Goal: Task Accomplishment & Management: Manage account settings

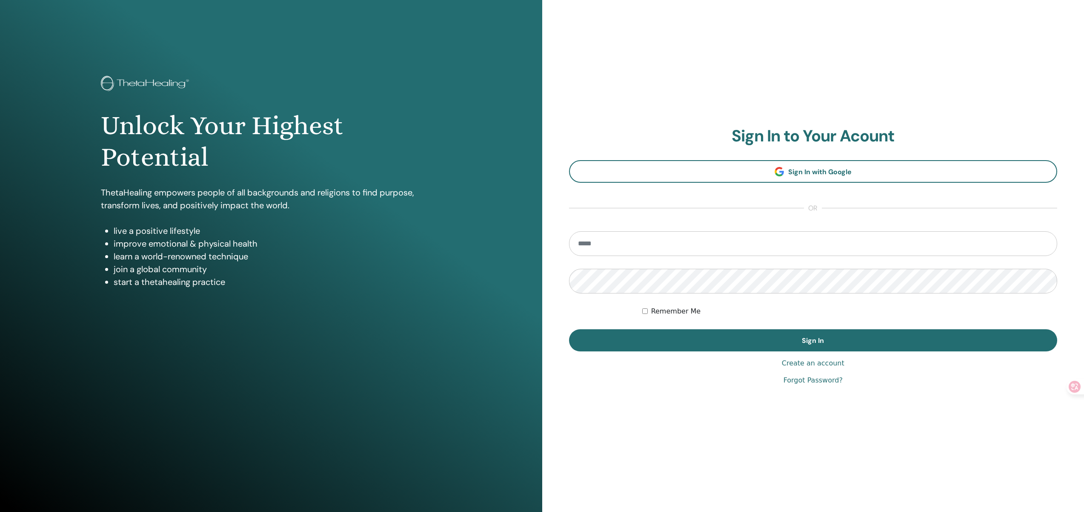
type input "**********"
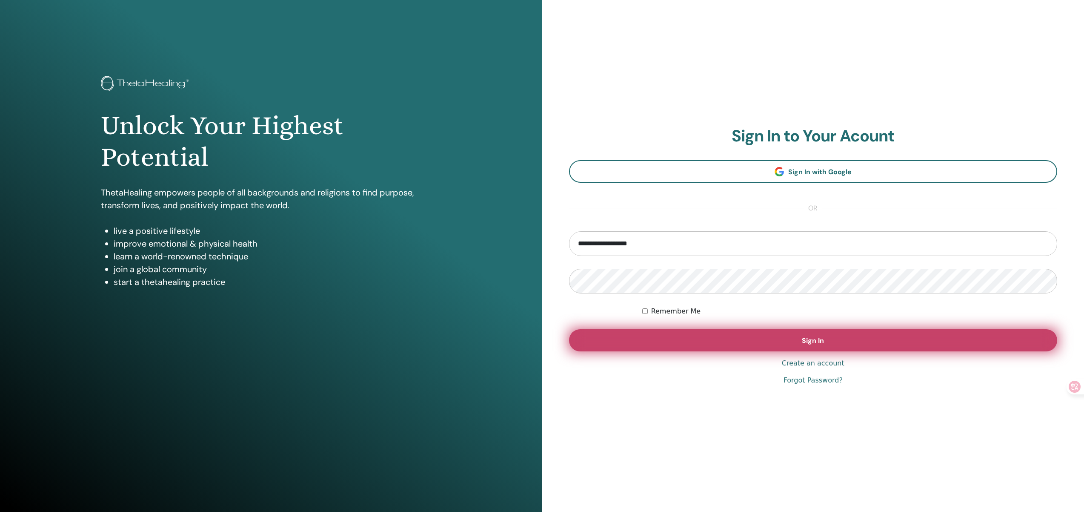
click at [808, 343] on span "Sign In" at bounding box center [813, 340] width 22 height 9
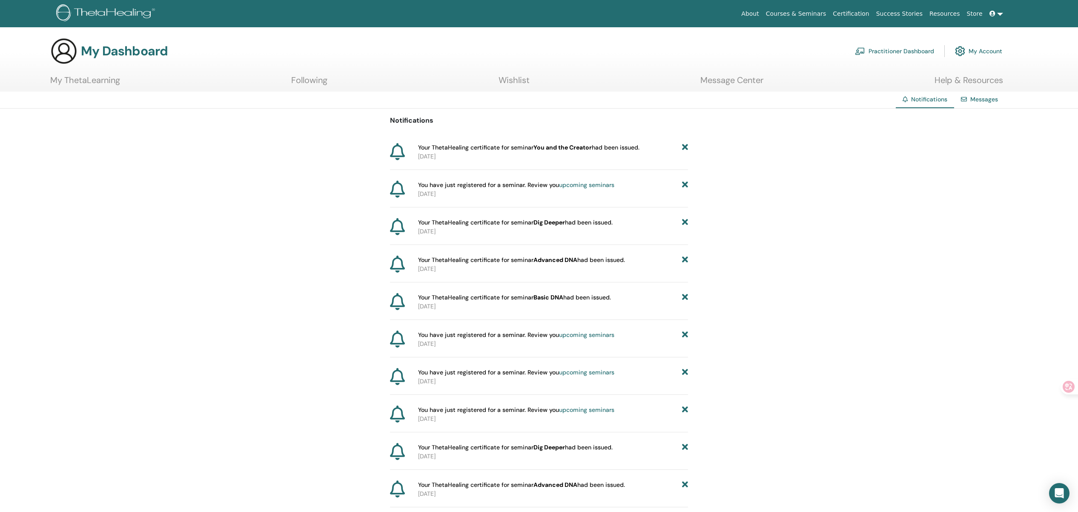
click at [864, 12] on link "Certification" at bounding box center [850, 14] width 43 height 16
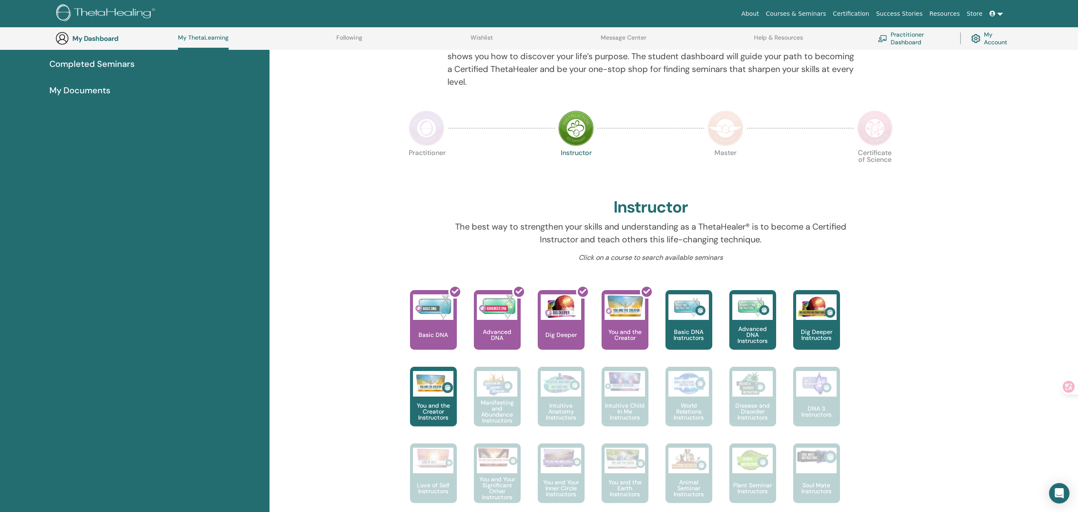
scroll to position [168, 0]
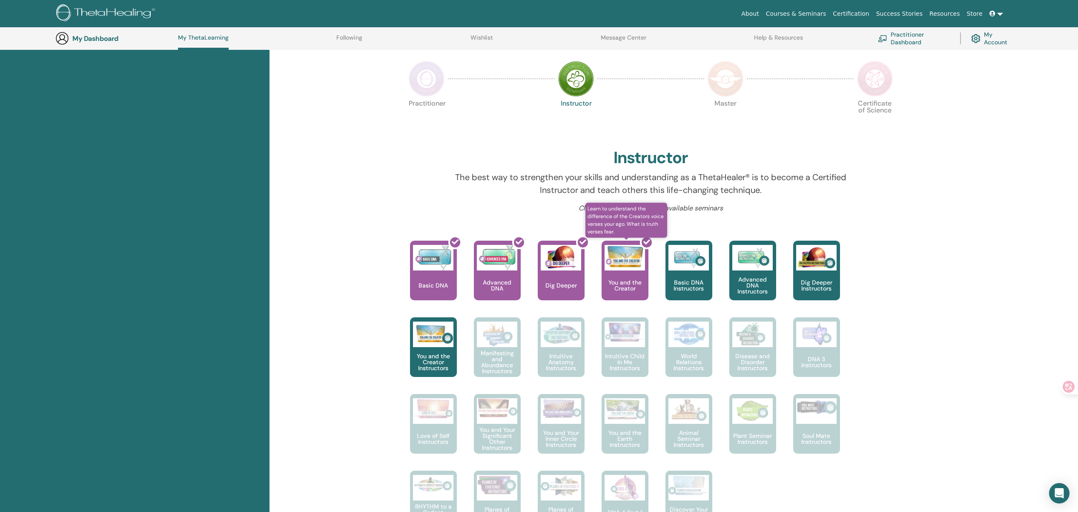
click at [634, 280] on div at bounding box center [629, 273] width 47 height 77
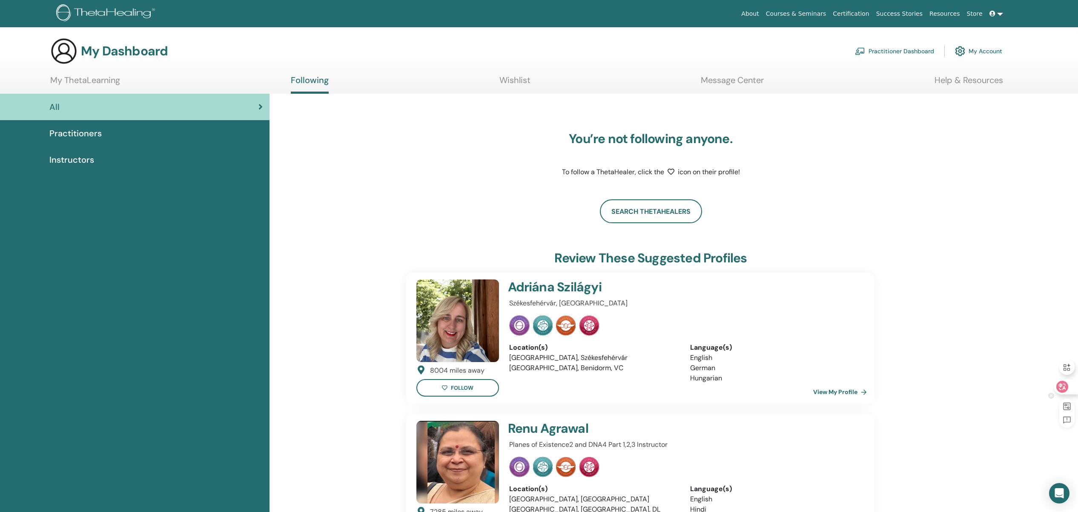
click at [1068, 388] on div at bounding box center [1065, 386] width 23 height 15
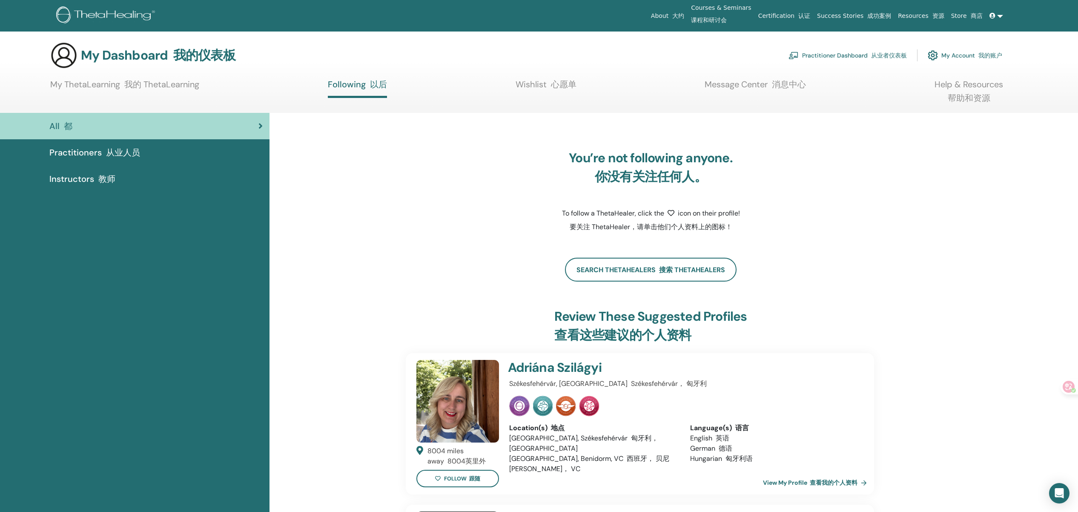
click at [563, 86] on font "心愿单" at bounding box center [564, 84] width 26 height 11
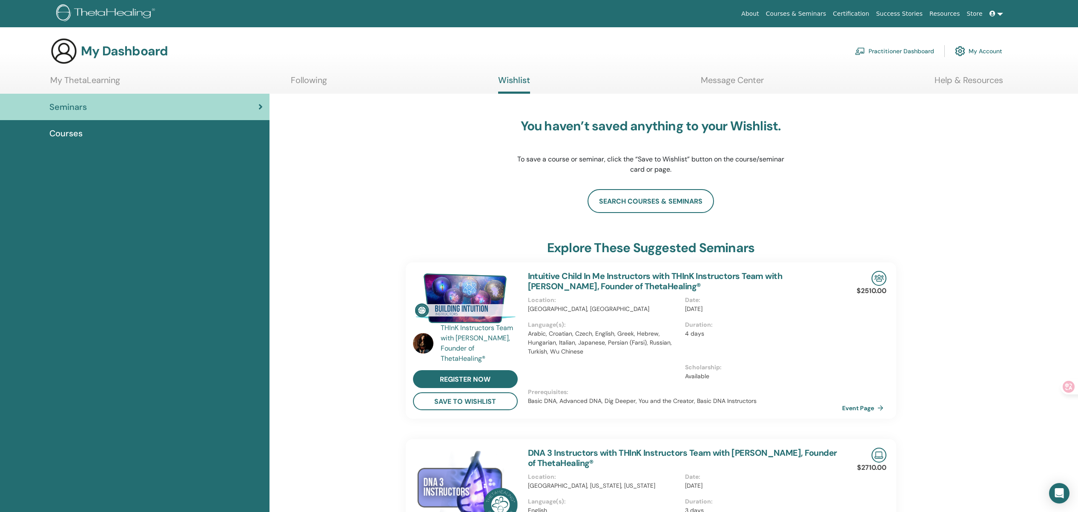
click at [732, 83] on link "Message Center" at bounding box center [731, 83] width 63 height 17
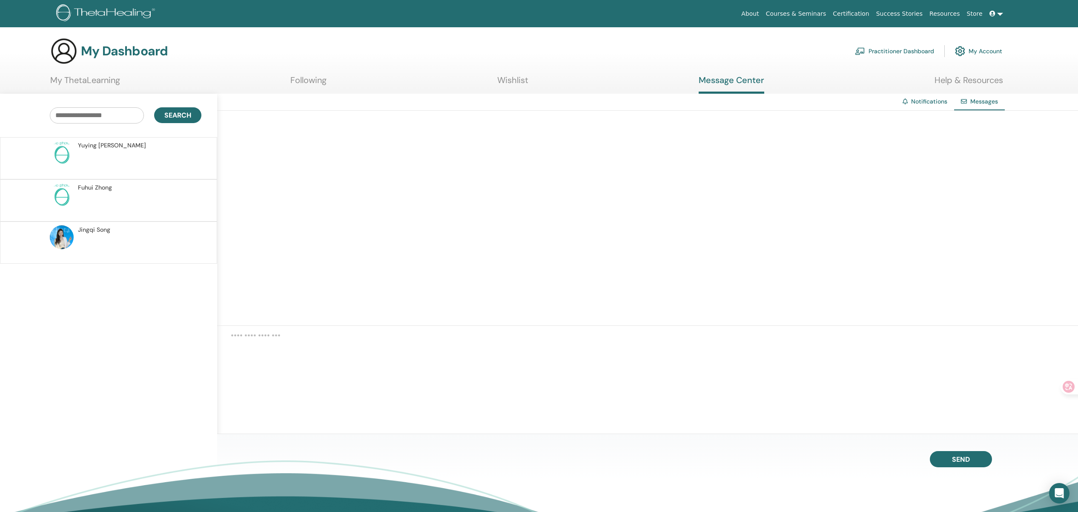
click at [128, 236] on p at bounding box center [139, 247] width 123 height 26
click at [863, 14] on link "Certification" at bounding box center [850, 14] width 43 height 16
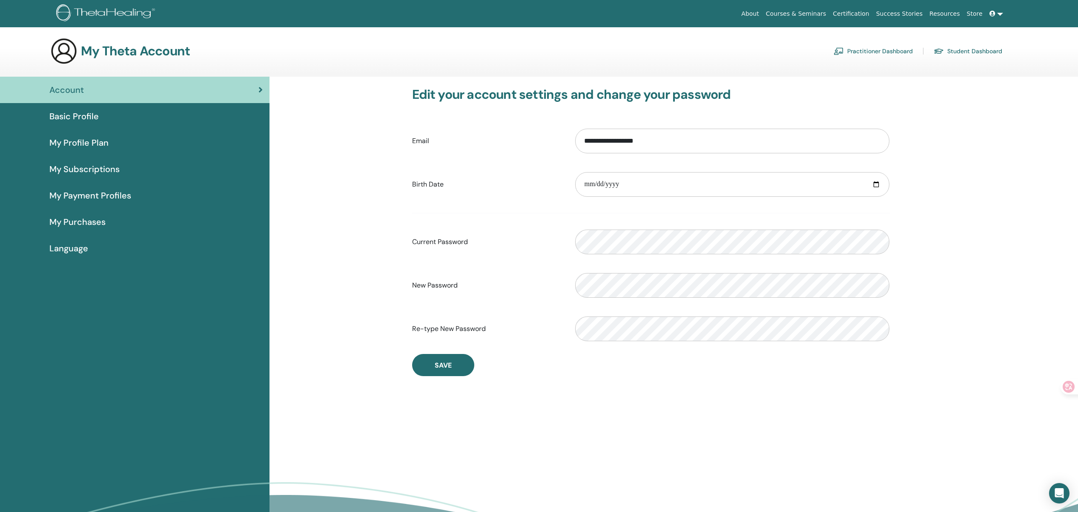
click at [895, 51] on link "Practitioner Dashboard" at bounding box center [872, 51] width 79 height 14
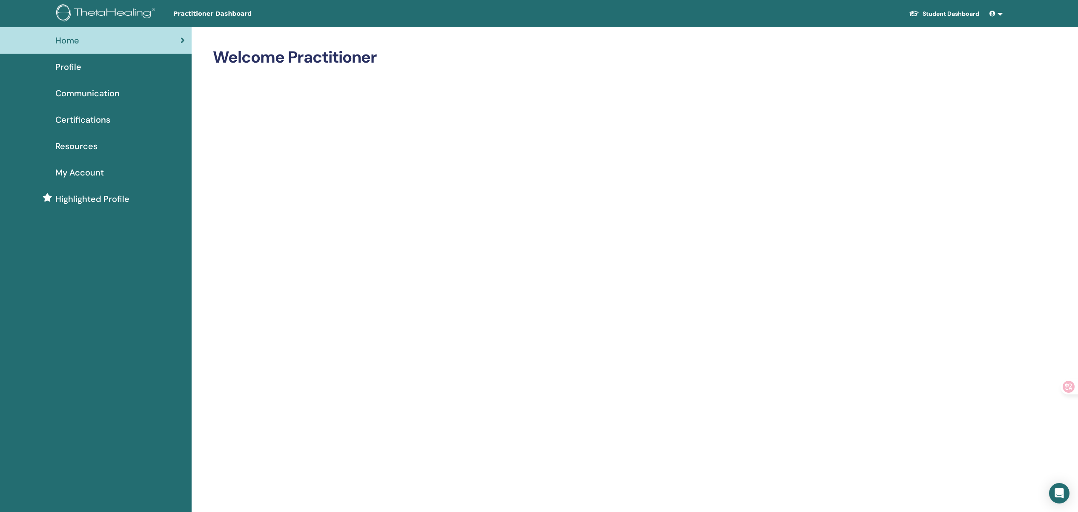
click at [120, 70] on div "Profile" at bounding box center [96, 66] width 178 height 13
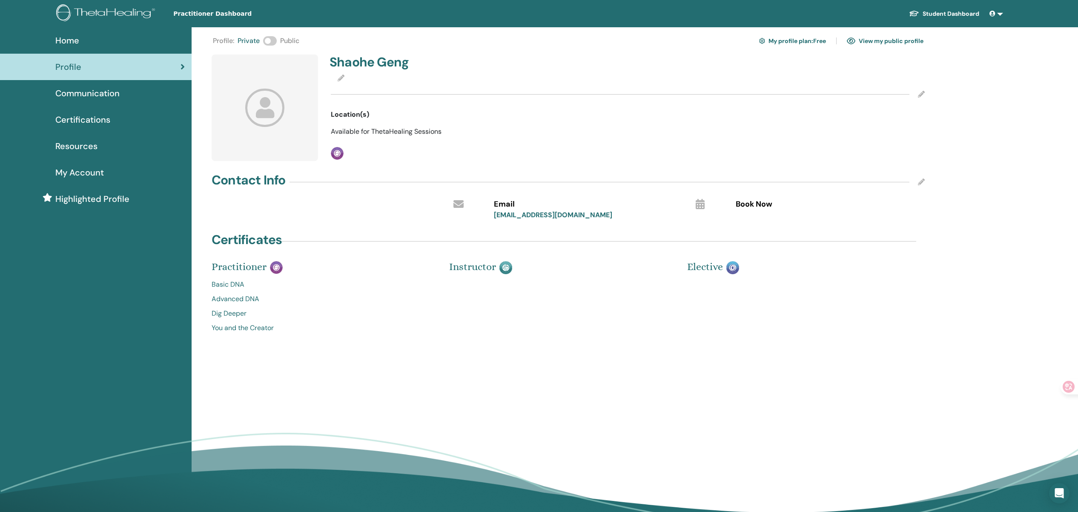
click at [89, 91] on span "Communication" at bounding box center [87, 93] width 64 height 13
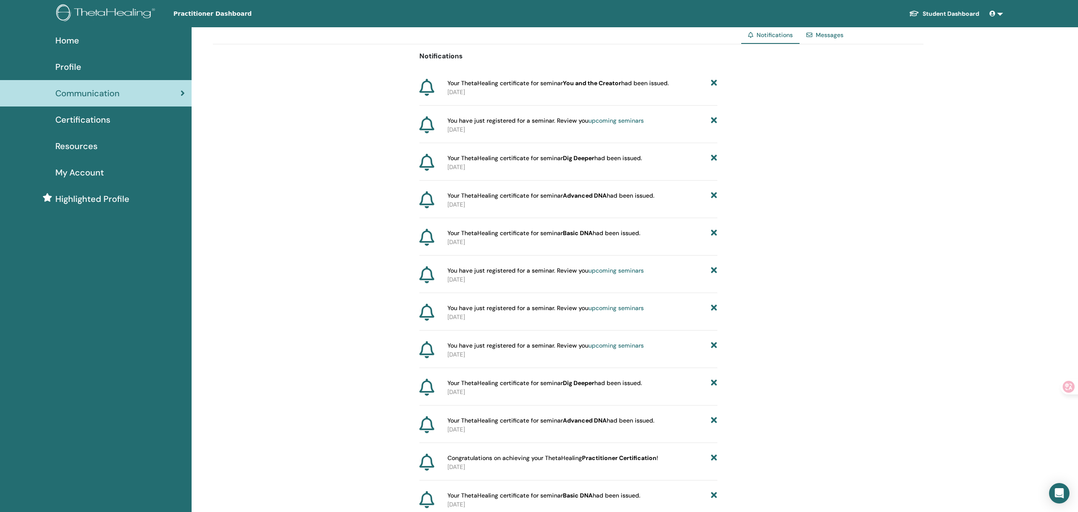
click at [76, 122] on span "Certifications" at bounding box center [82, 119] width 55 height 13
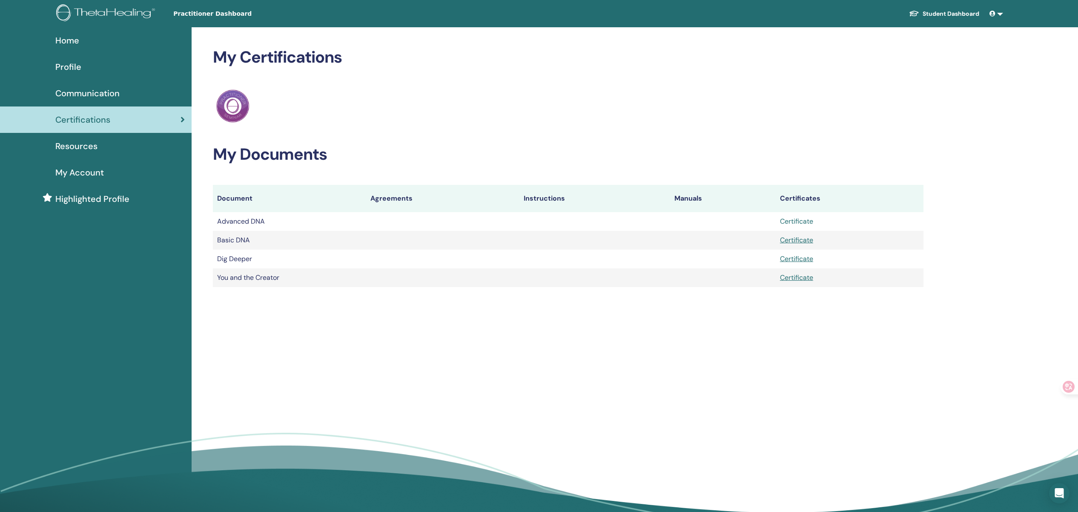
click at [790, 220] on link "Certificate" at bounding box center [796, 221] width 33 height 9
click at [805, 239] on link "Certificate" at bounding box center [796, 239] width 33 height 9
click at [795, 260] on link "Certificate" at bounding box center [796, 258] width 33 height 9
click at [793, 277] on link "Certificate" at bounding box center [796, 277] width 33 height 9
click at [1001, 14] on link at bounding box center [996, 14] width 20 height 16
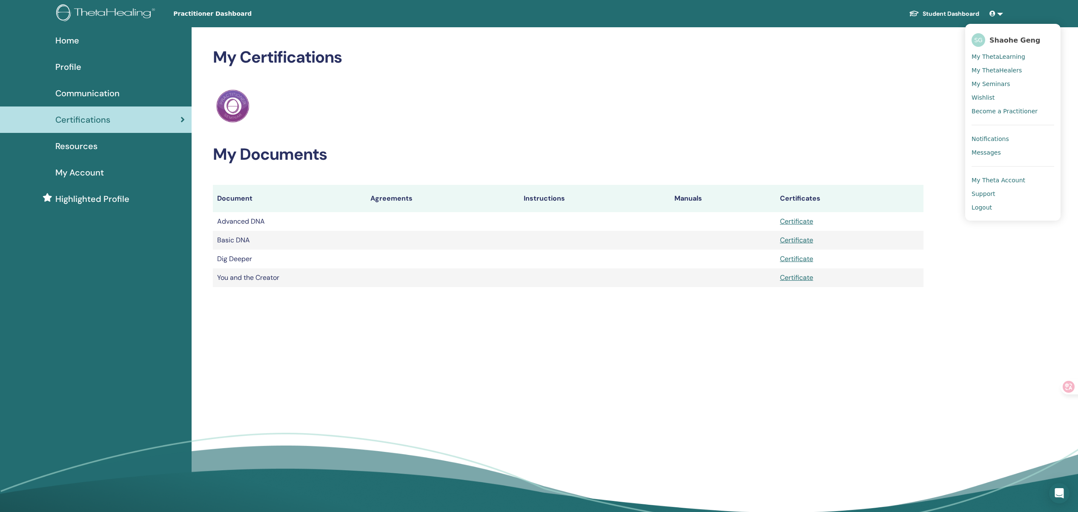
click at [987, 206] on span "Logout" at bounding box center [981, 207] width 20 height 8
click at [977, 207] on span "Logout" at bounding box center [981, 207] width 20 height 8
click at [981, 208] on span "Logout" at bounding box center [981, 207] width 20 height 8
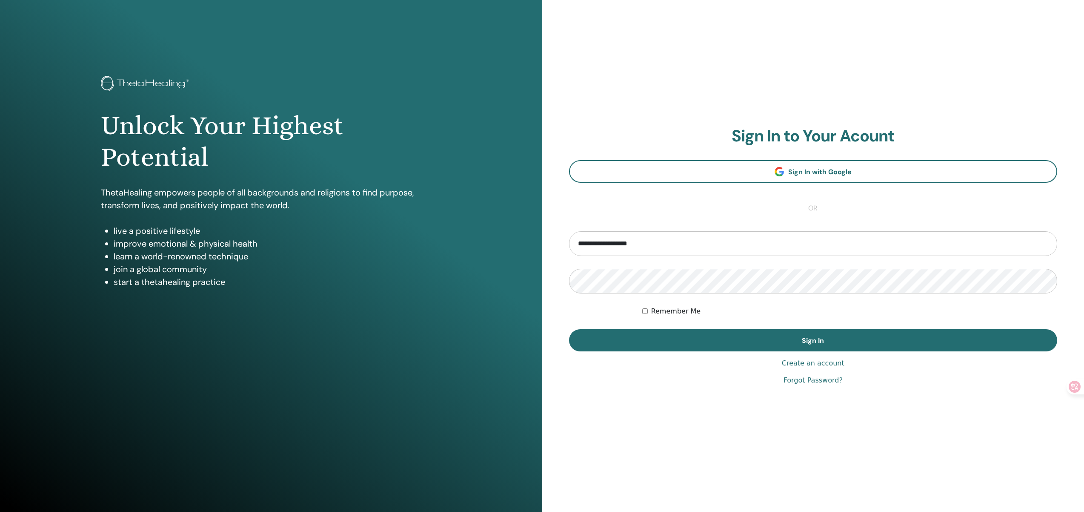
click at [608, 247] on input "**********" at bounding box center [813, 243] width 489 height 25
drag, startPoint x: 659, startPoint y: 243, endPoint x: 574, endPoint y: 243, distance: 84.7
click at [574, 243] on input "**********" at bounding box center [813, 243] width 489 height 25
click at [566, 281] on div "**********" at bounding box center [813, 256] width 542 height 512
click at [623, 243] on input "**********" at bounding box center [813, 243] width 489 height 25
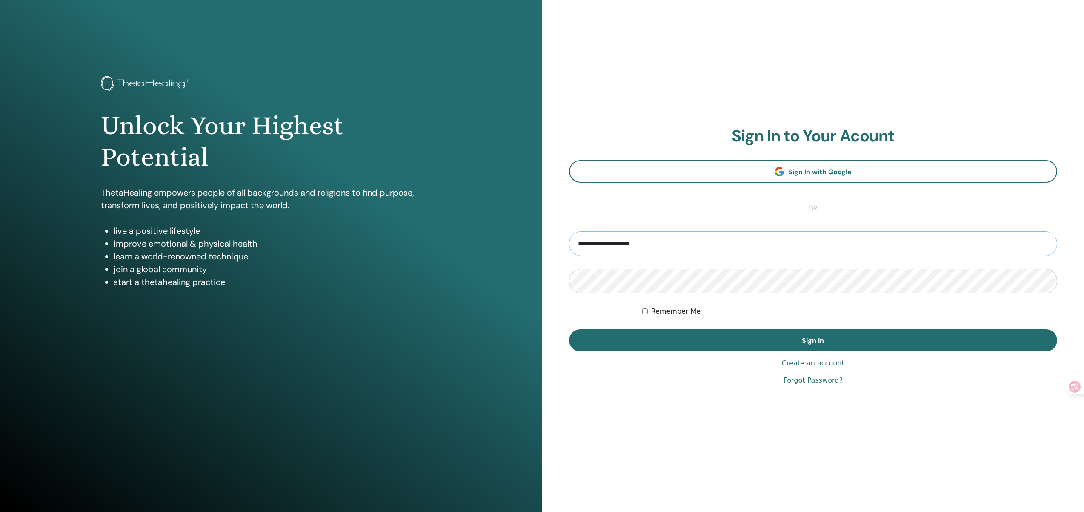
type input "**********"
click at [560, 279] on div "**********" at bounding box center [813, 256] width 542 height 512
click at [573, 306] on form "**********" at bounding box center [813, 291] width 489 height 120
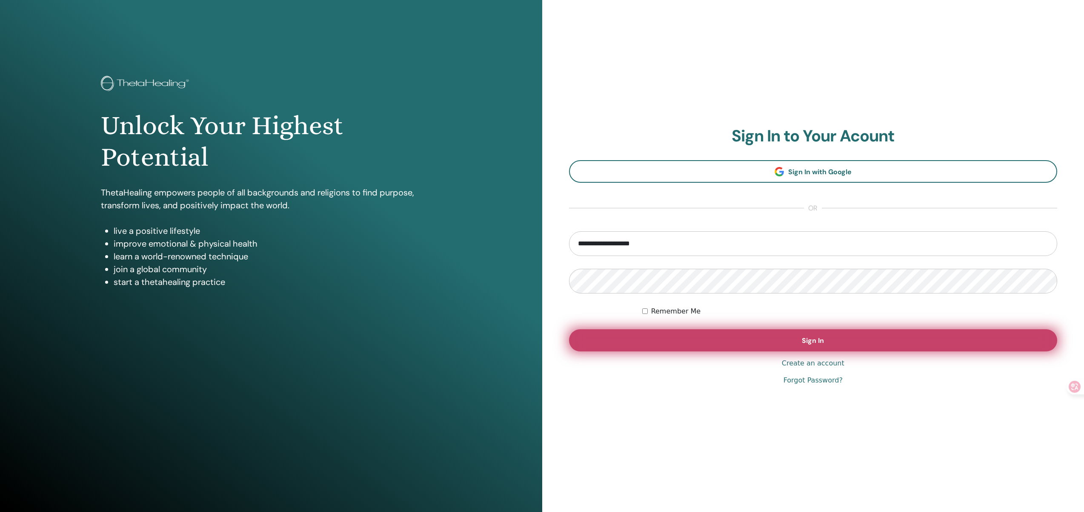
click at [795, 345] on button "Sign In" at bounding box center [813, 340] width 489 height 22
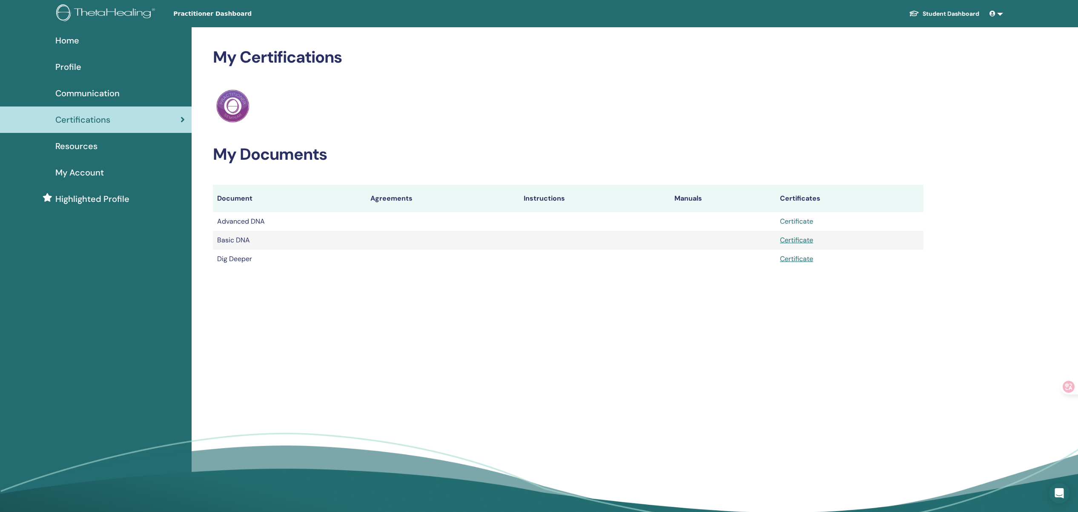
click at [803, 222] on link "Certificate" at bounding box center [796, 221] width 33 height 9
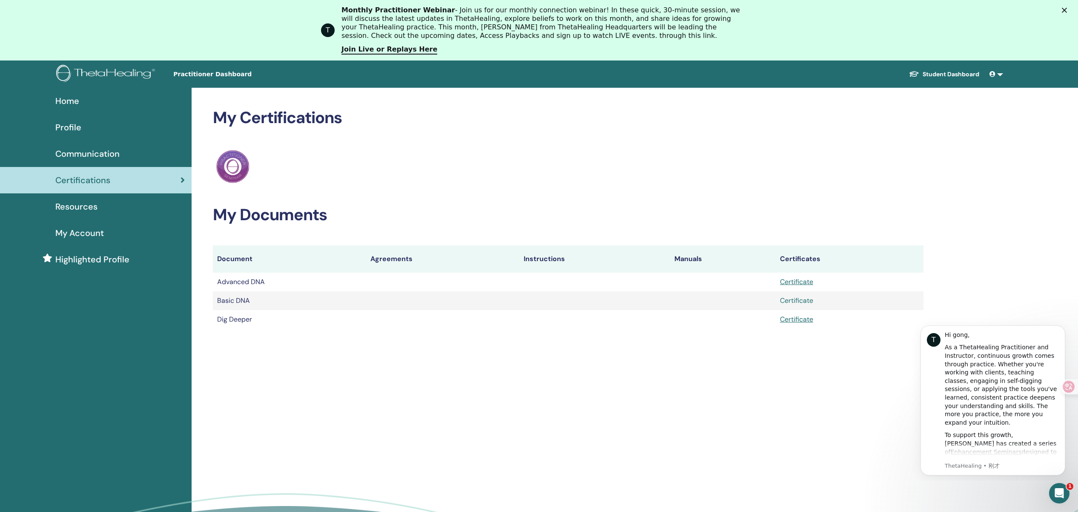
click at [792, 298] on link "Certificate" at bounding box center [796, 300] width 33 height 9
click at [798, 318] on link "Certificate" at bounding box center [796, 318] width 33 height 9
click at [1068, 386] on div at bounding box center [1065, 386] width 23 height 15
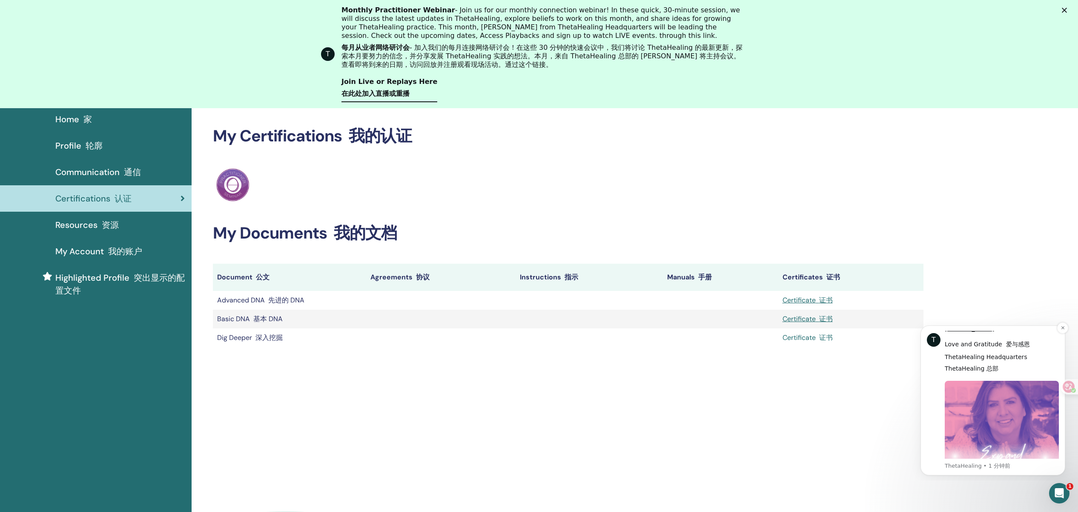
scroll to position [736, 0]
click at [1038, 179] on div "Home 家 Profile 轮廓 Communication 通信 Certifications 认证 Resources 资源 My Account" at bounding box center [539, 351] width 1078 height 490
click at [1070, 13] on div "T Monthly Practitioner Webinar - Join us for our monthly connection webinar! In…" at bounding box center [539, 53] width 1078 height 101
click at [1066, 9] on icon "关闭" at bounding box center [1063, 10] width 5 height 5
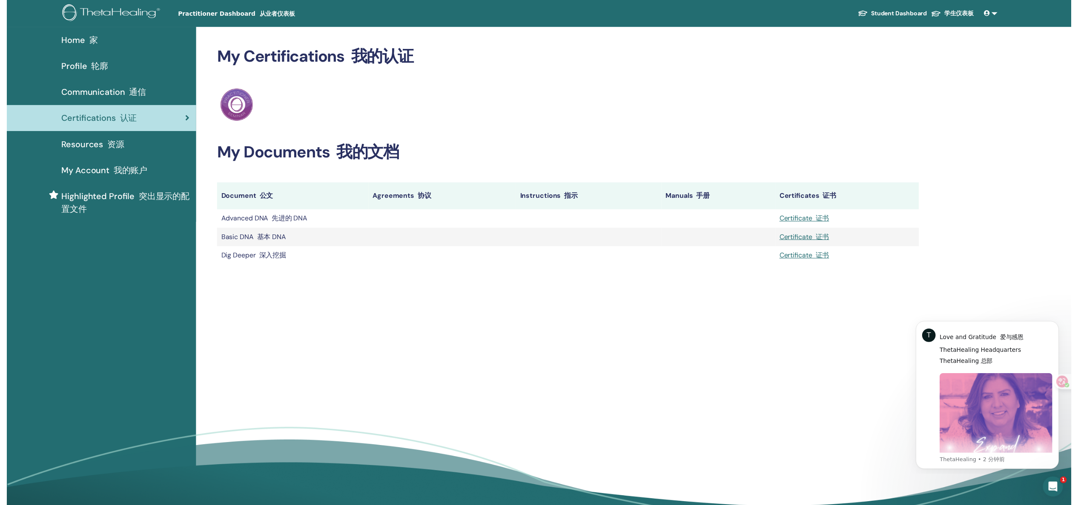
scroll to position [0, 0]
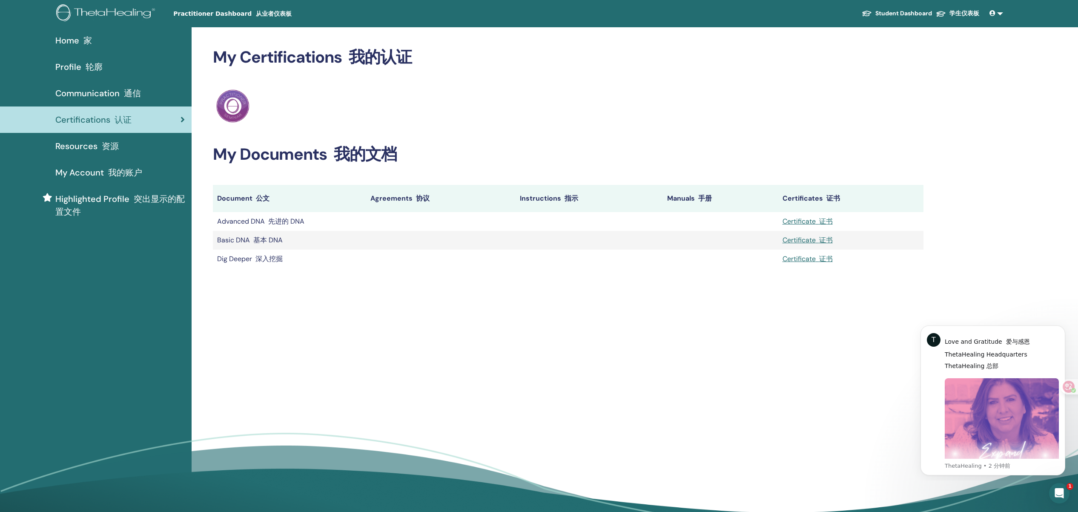
click at [995, 13] on span at bounding box center [993, 13] width 8 height 7
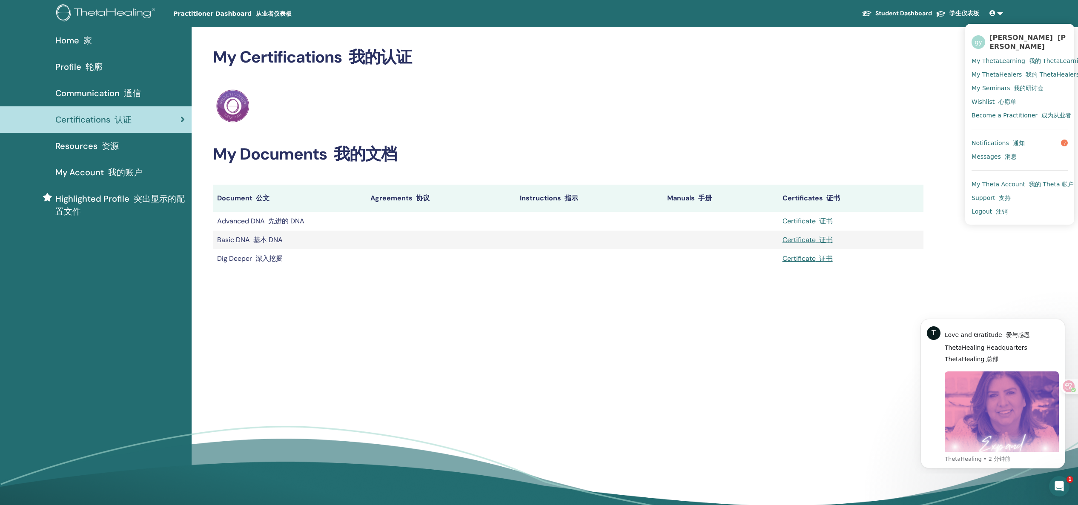
click at [1002, 208] on font "注销" at bounding box center [1001, 211] width 12 height 7
